Goal: Check status

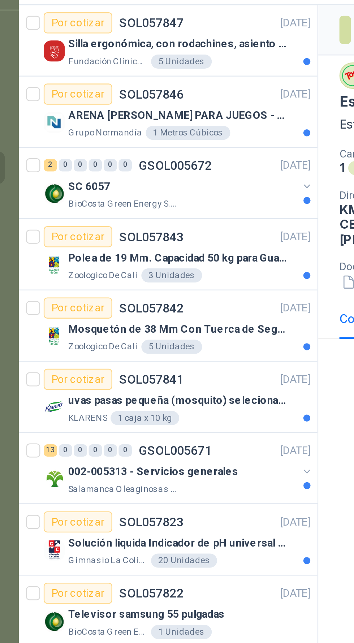
scroll to position [627, 0]
